Goal: Feedback & Contribution: Submit feedback/report problem

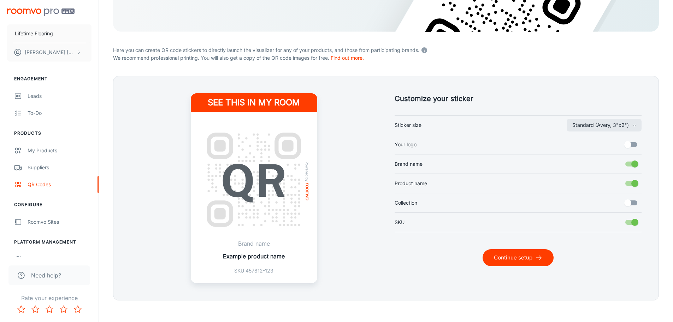
scroll to position [141, 0]
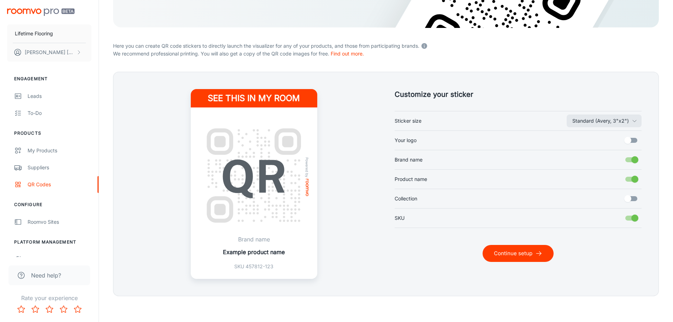
click at [508, 251] on button "Continue setup" at bounding box center [518, 253] width 71 height 17
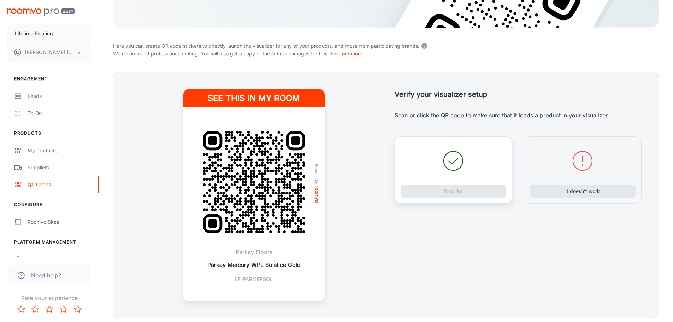
click at [454, 164] on icon at bounding box center [453, 160] width 25 height 25
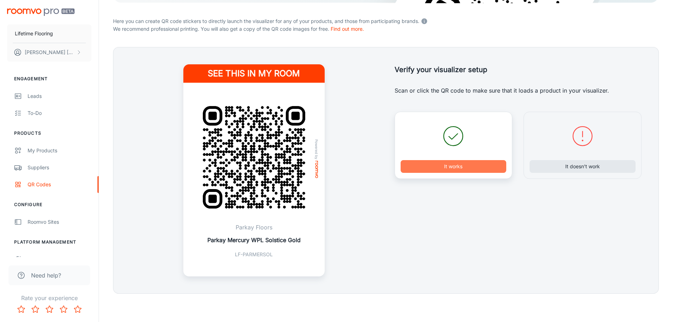
click at [440, 169] on button "It works" at bounding box center [454, 166] width 106 height 13
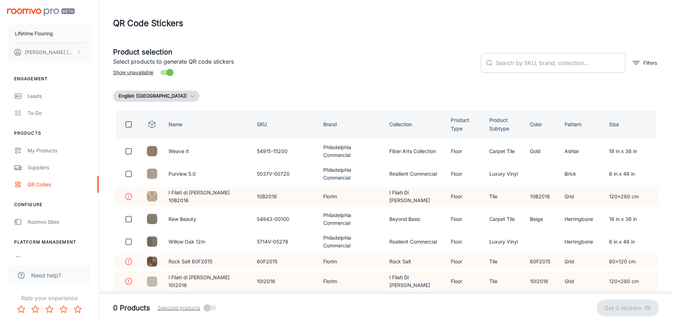
click at [508, 57] on input "text" at bounding box center [561, 63] width 130 height 20
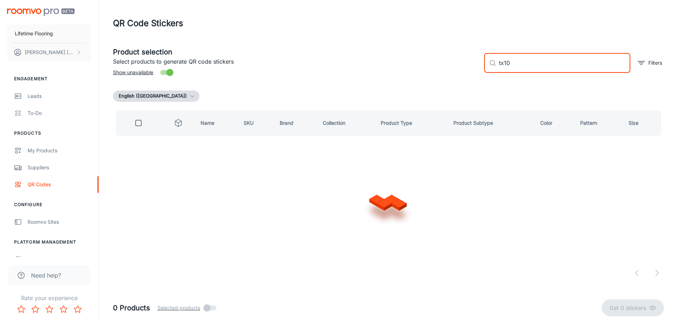
type input "tx101"
checkbox input "true"
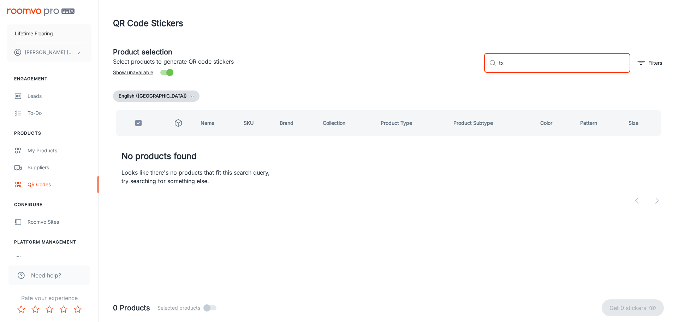
type input "t"
checkbox input "false"
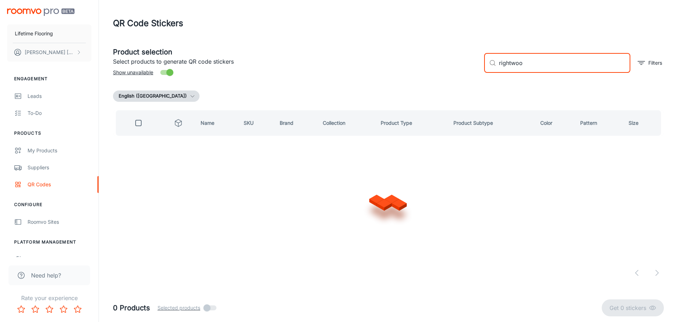
type input "rightwood"
checkbox input "true"
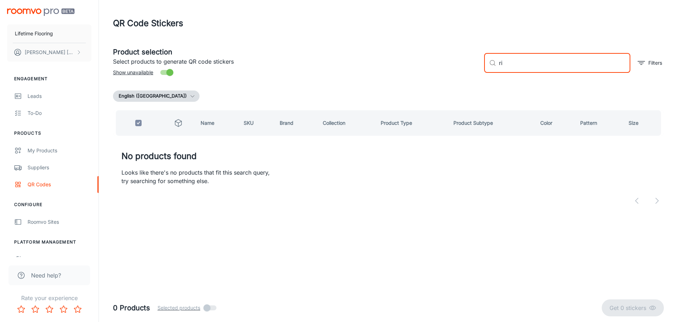
type input "r"
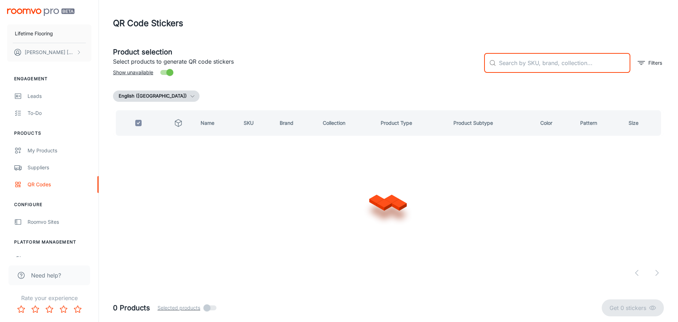
checkbox input "false"
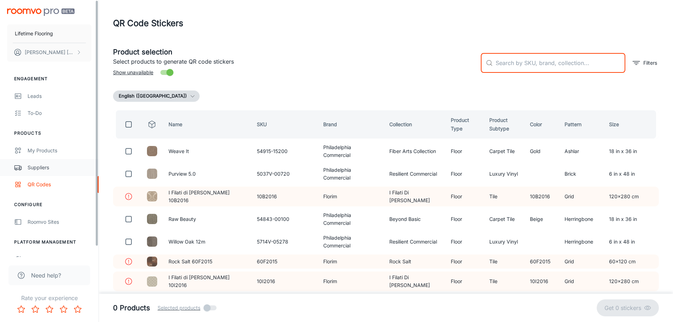
click at [45, 172] on link "Suppliers" at bounding box center [49, 167] width 99 height 17
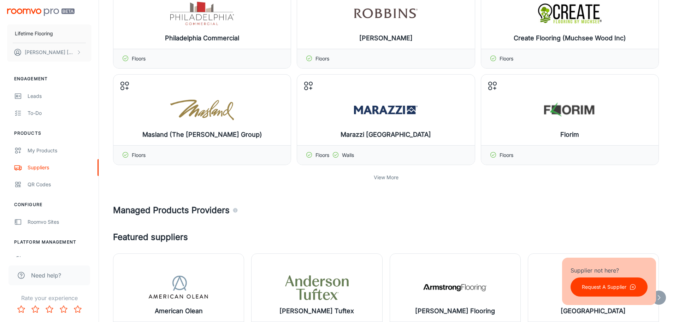
scroll to position [212, 0]
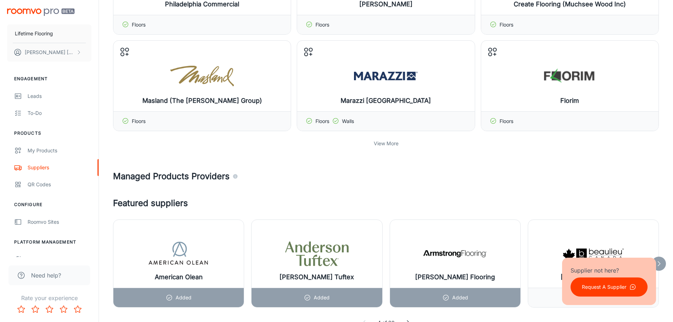
click at [389, 143] on p "View More" at bounding box center [386, 144] width 25 height 8
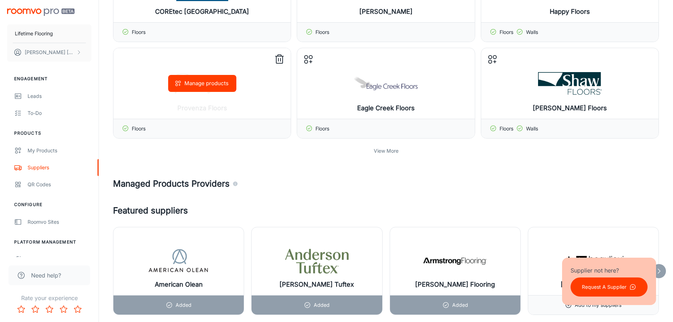
scroll to position [495, 0]
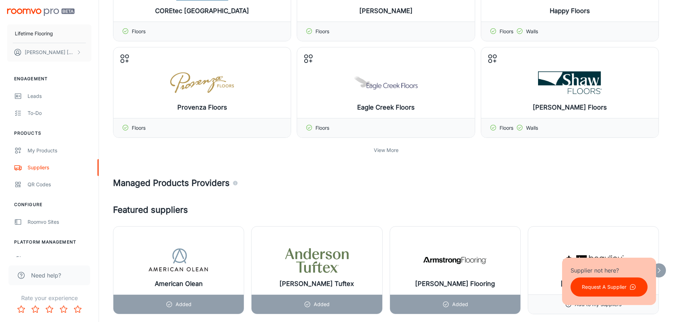
click at [382, 151] on p "View More" at bounding box center [386, 150] width 25 height 8
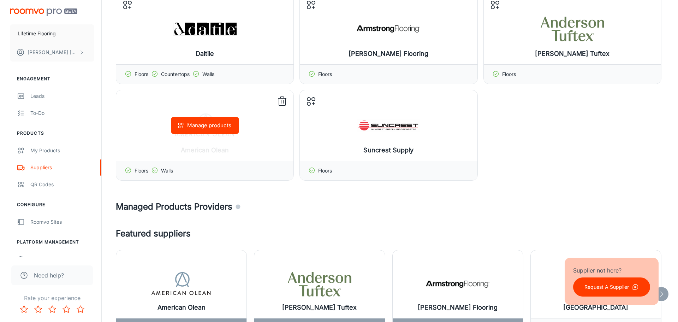
scroll to position [742, 0]
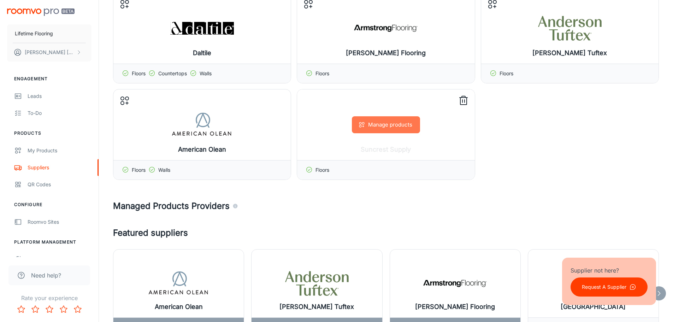
click at [384, 128] on button "Manage products" at bounding box center [386, 124] width 68 height 17
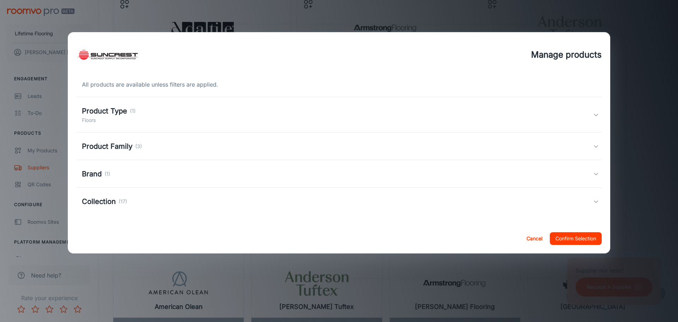
click at [149, 113] on div "Product Type (1) Floors" at bounding box center [338, 115] width 512 height 18
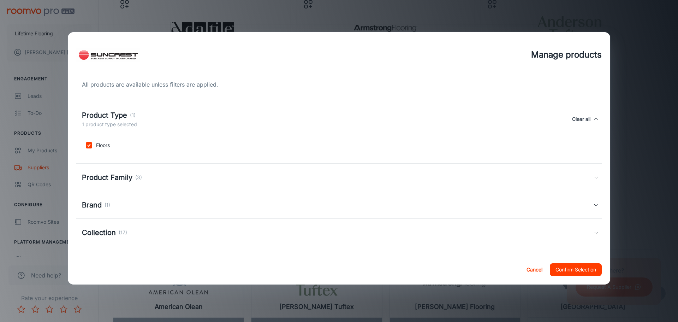
click at [149, 113] on div "Product Type (1) 1 product type selected Clear all" at bounding box center [338, 119] width 512 height 18
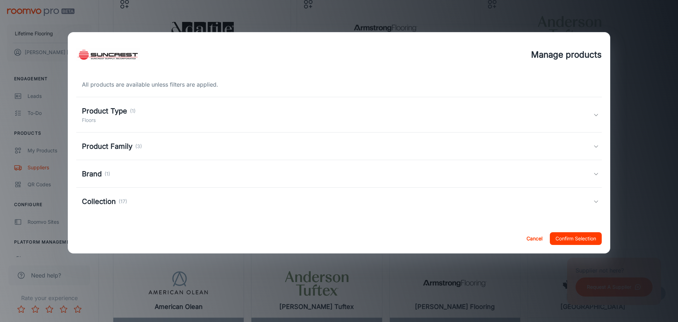
click at [130, 200] on div "Collection (17)" at bounding box center [338, 201] width 512 height 11
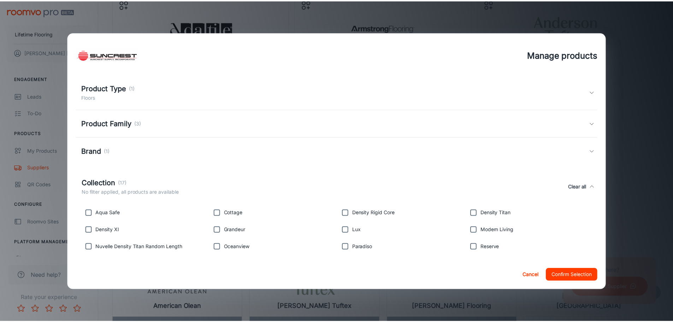
scroll to position [35, 0]
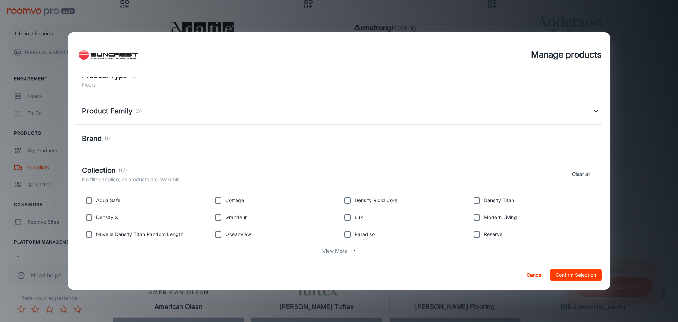
click at [346, 234] on input "checkbox" at bounding box center [348, 234] width 14 height 14
checkbox input "true"
click at [573, 278] on button "Confirm Selection" at bounding box center [576, 274] width 52 height 13
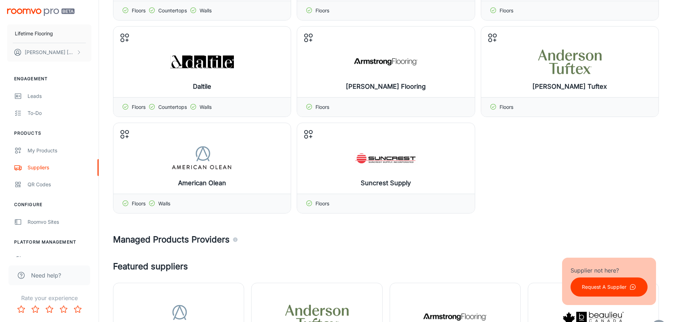
scroll to position [707, 0]
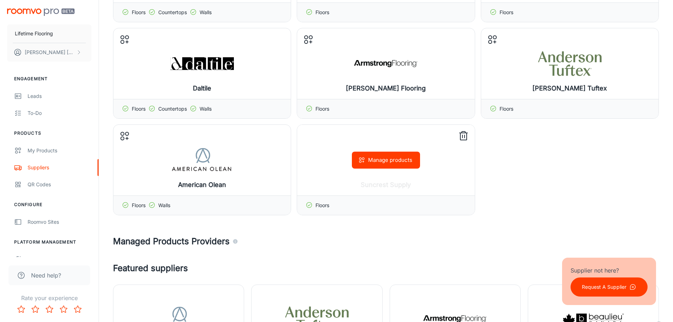
click at [404, 166] on button "Manage products" at bounding box center [386, 160] width 68 height 17
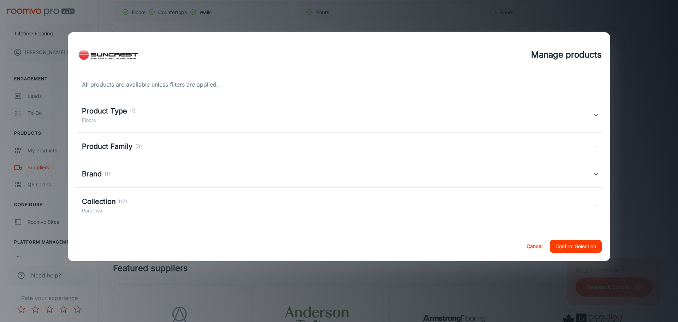
click at [567, 245] on button "Confirm Selection" at bounding box center [576, 246] width 52 height 13
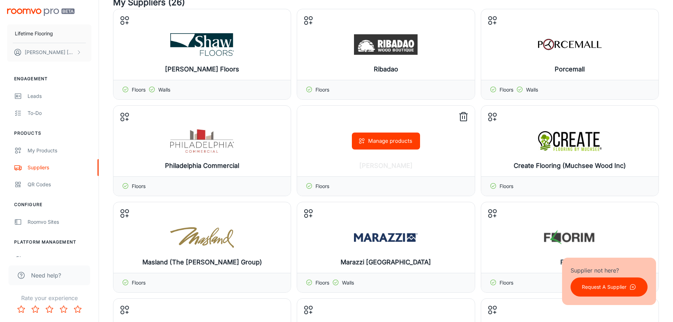
scroll to position [0, 0]
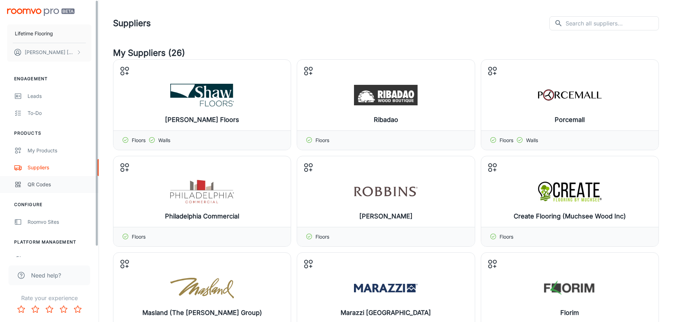
click at [29, 185] on div "QR Codes" at bounding box center [60, 185] width 64 height 8
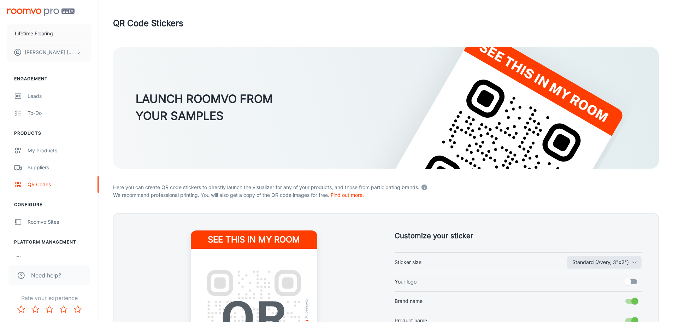
click at [281, 242] on h4 "See this in my room" at bounding box center [254, 239] width 126 height 18
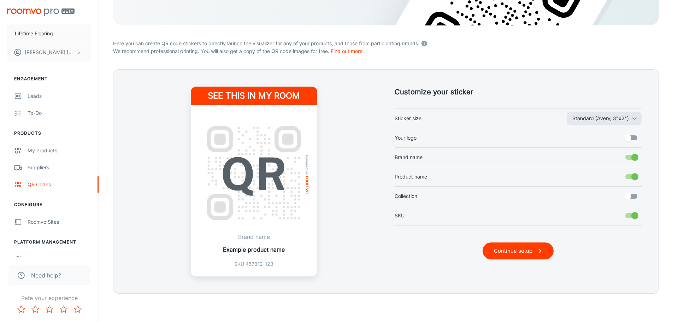
click at [524, 254] on button "Continue setup" at bounding box center [518, 250] width 71 height 17
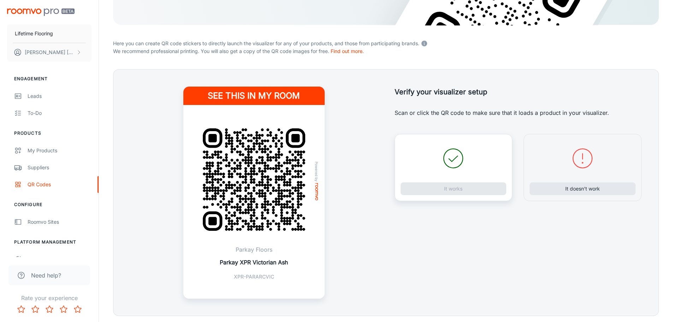
click at [455, 188] on div "It works" at bounding box center [454, 167] width 118 height 67
click at [461, 184] on button "It works" at bounding box center [454, 188] width 106 height 13
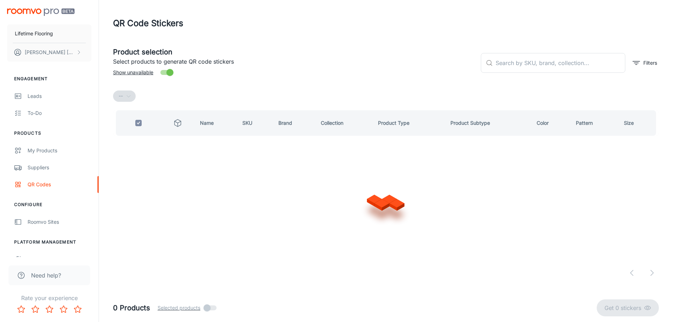
scroll to position [0, 0]
click at [539, 65] on input "text" at bounding box center [564, 63] width 131 height 20
checkbox input "false"
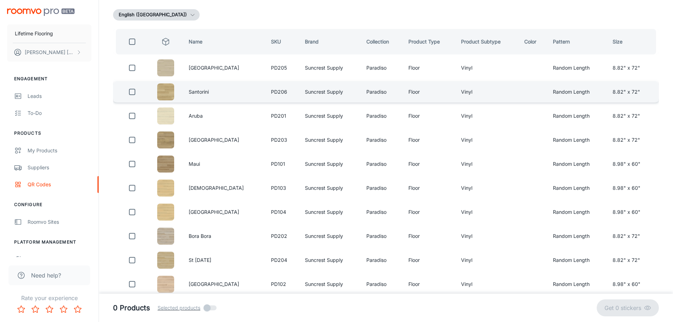
scroll to position [70, 0]
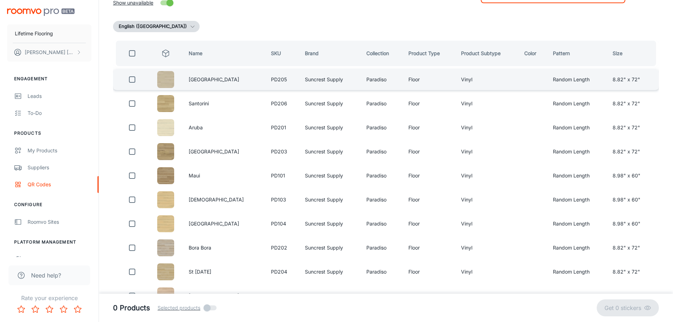
type input "paradiso"
click at [132, 79] on input "checkbox" at bounding box center [132, 79] width 14 height 14
checkbox input "true"
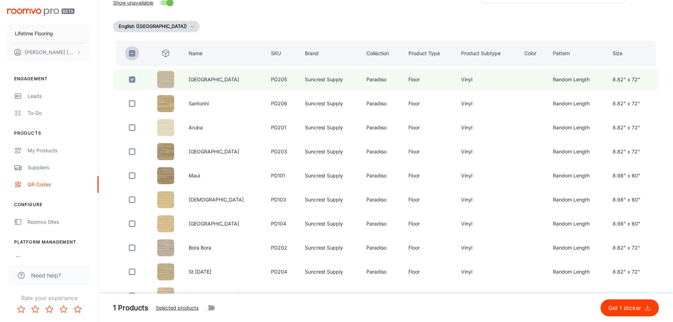
click at [133, 56] on input "checkbox" at bounding box center [132, 53] width 14 height 14
checkbox input "true"
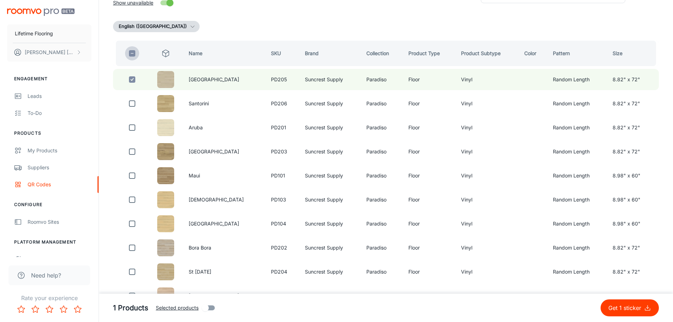
checkbox input "true"
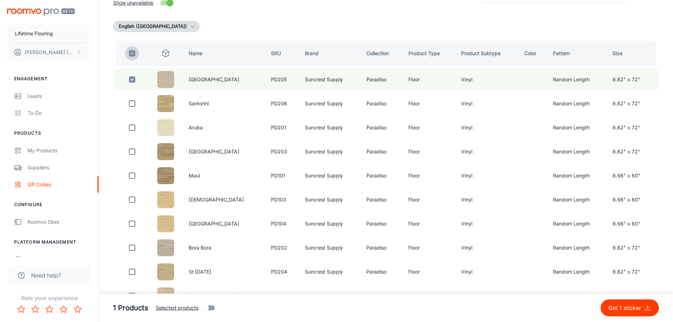
checkbox input "true"
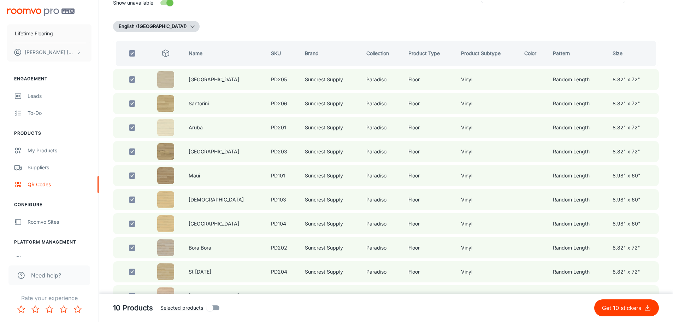
click at [613, 307] on p "Get 10 stickers" at bounding box center [623, 307] width 42 height 8
checkbox input "false"
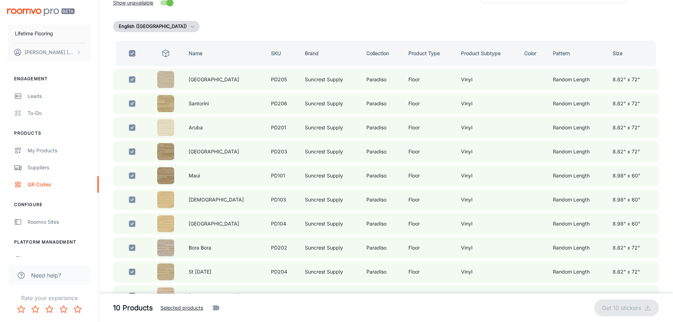
checkbox input "false"
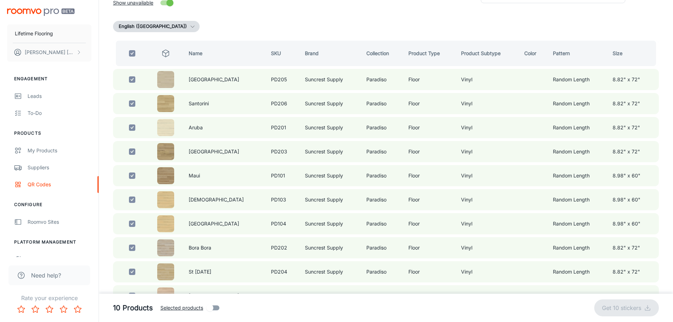
checkbox input "false"
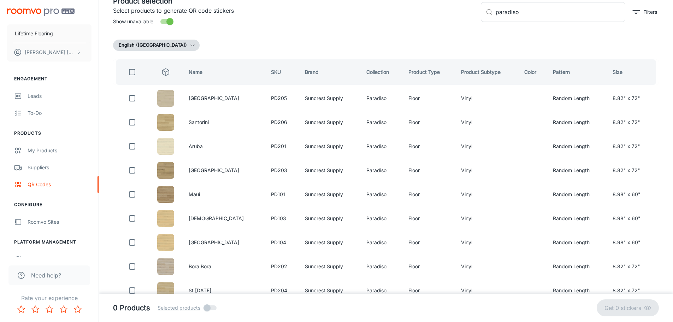
scroll to position [0, 0]
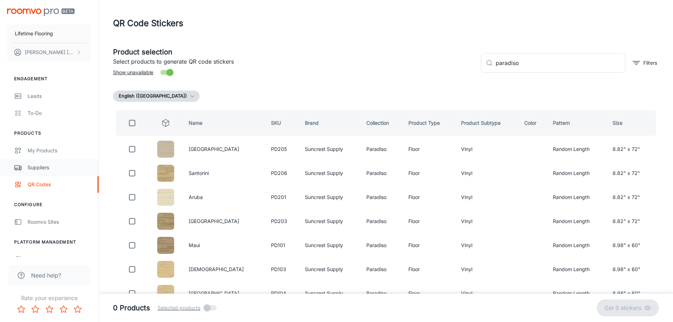
click at [37, 166] on div "Suppliers" at bounding box center [60, 168] width 64 height 8
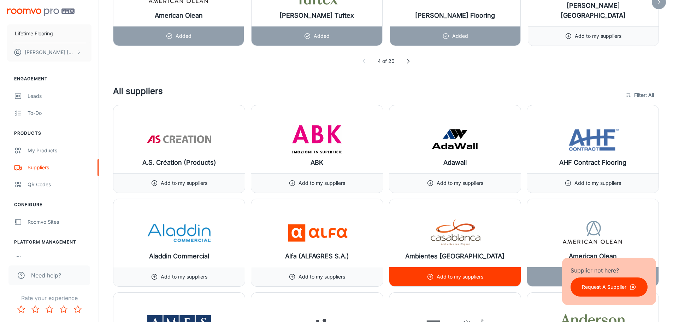
scroll to position [671, 0]
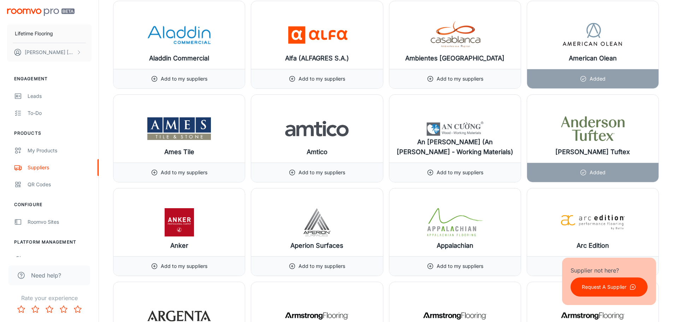
click at [608, 285] on p "Request A Supplier" at bounding box center [604, 287] width 45 height 8
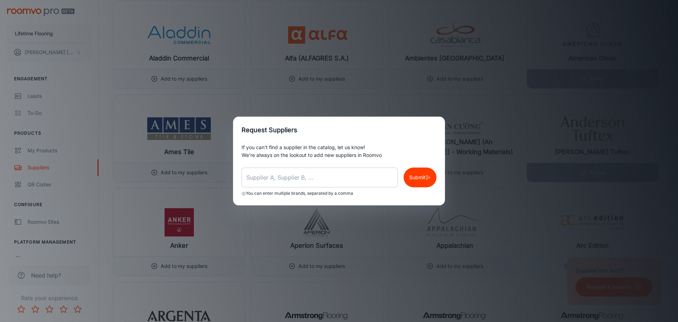
click at [330, 177] on input "text" at bounding box center [320, 177] width 156 height 20
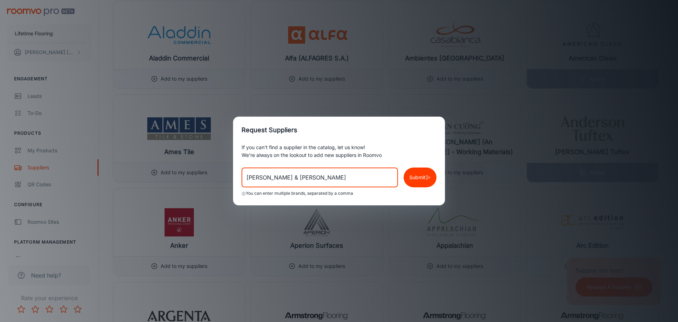
type input "[PERSON_NAME] & [PERSON_NAME]"
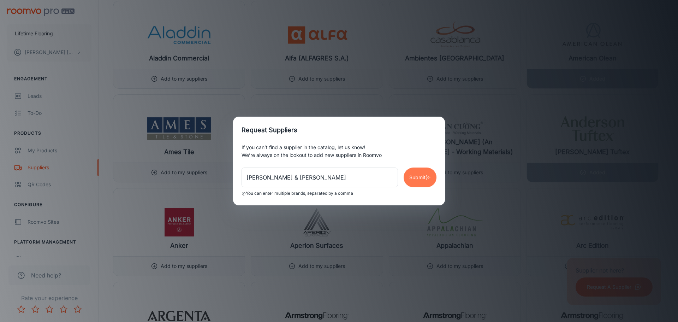
click at [421, 179] on p "Submit" at bounding box center [417, 177] width 16 height 8
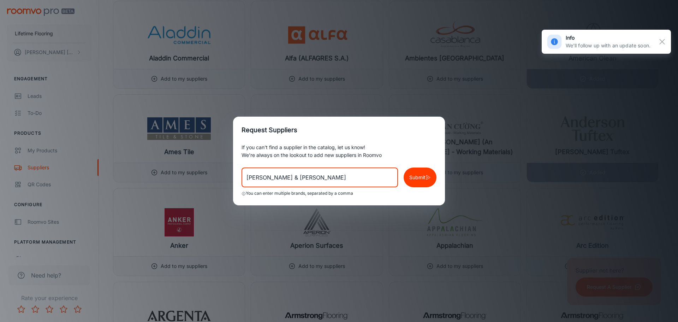
drag, startPoint x: 315, startPoint y: 179, endPoint x: 227, endPoint y: 180, distance: 88.3
click at [227, 180] on div "Request Suppliers If you can’t find a supplier in the catalog, let us know! We’…" at bounding box center [339, 161] width 678 height 322
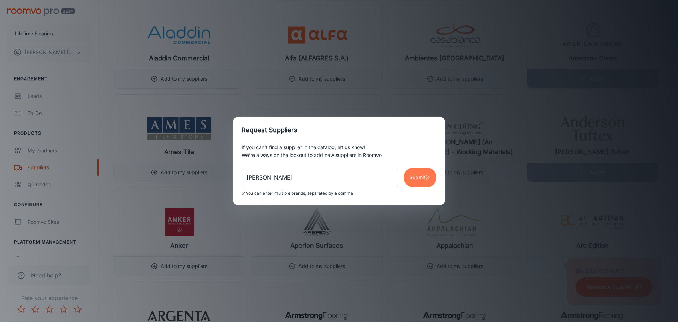
click at [417, 181] on p "Submit" at bounding box center [417, 177] width 16 height 8
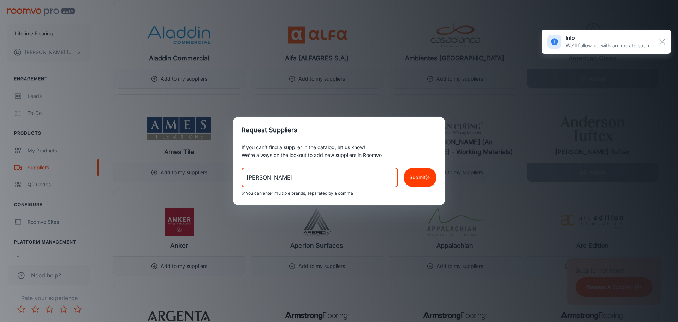
drag, startPoint x: 293, startPoint y: 178, endPoint x: 230, endPoint y: 176, distance: 62.9
click at [230, 176] on div "Request Suppliers If you can’t find a supplier in the catalog, let us know! We’…" at bounding box center [339, 161] width 678 height 322
type input "r"
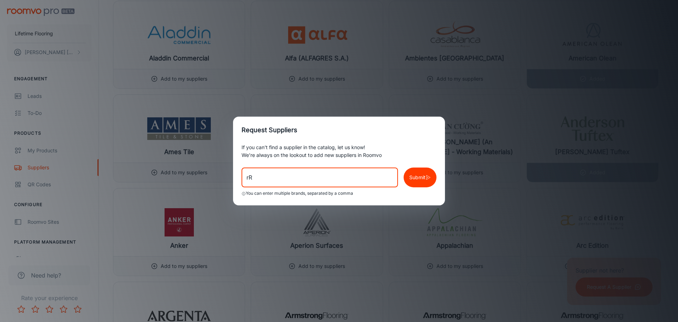
type input "r"
type input "[PERSON_NAME]"
click at [412, 179] on p "Submit" at bounding box center [417, 177] width 16 height 8
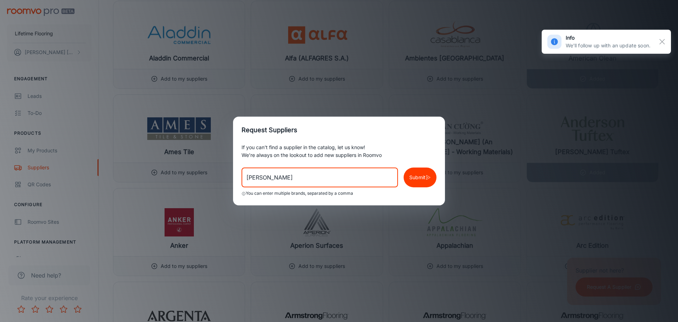
drag, startPoint x: 288, startPoint y: 178, endPoint x: 203, endPoint y: 187, distance: 84.9
click at [205, 186] on div "Request Suppliers If you can’t find a supplier in the catalog, let us know! We’…" at bounding box center [339, 161] width 678 height 322
type input "L"
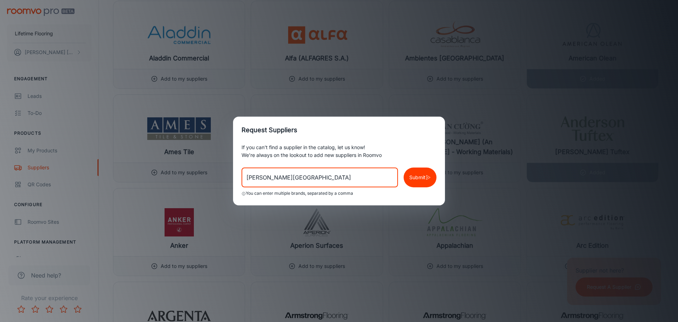
type input "[PERSON_NAME][GEOGRAPHIC_DATA]"
click at [413, 181] on p "Submit" at bounding box center [417, 177] width 16 height 8
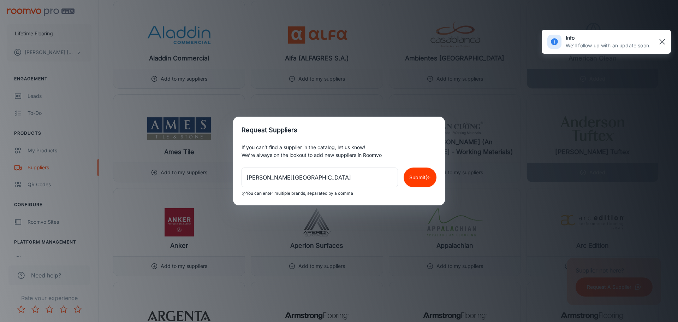
click at [661, 42] on rect "button" at bounding box center [662, 41] width 8 height 8
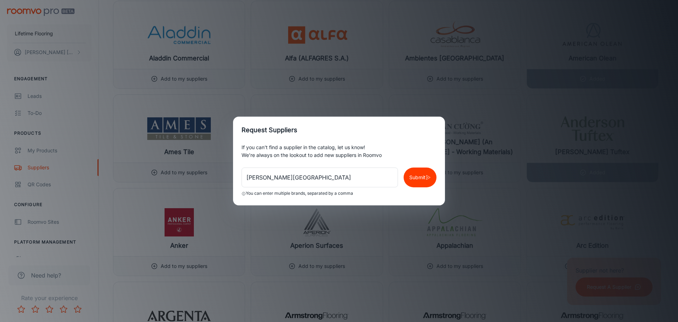
click at [413, 102] on div "Request Suppliers If you can’t find a supplier in the catalog, let us know! We’…" at bounding box center [339, 161] width 678 height 322
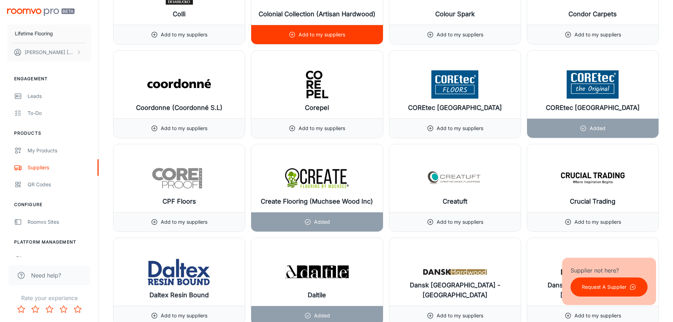
scroll to position [2296, 0]
